Goal: Find specific page/section: Find specific page/section

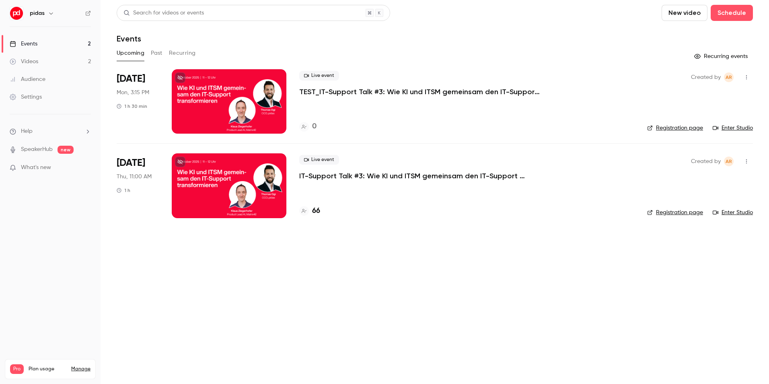
click at [33, 42] on div "Events" at bounding box center [24, 44] width 28 height 8
click at [319, 213] on h4 "66" at bounding box center [316, 211] width 8 height 11
